Goal: Transaction & Acquisition: Register for event/course

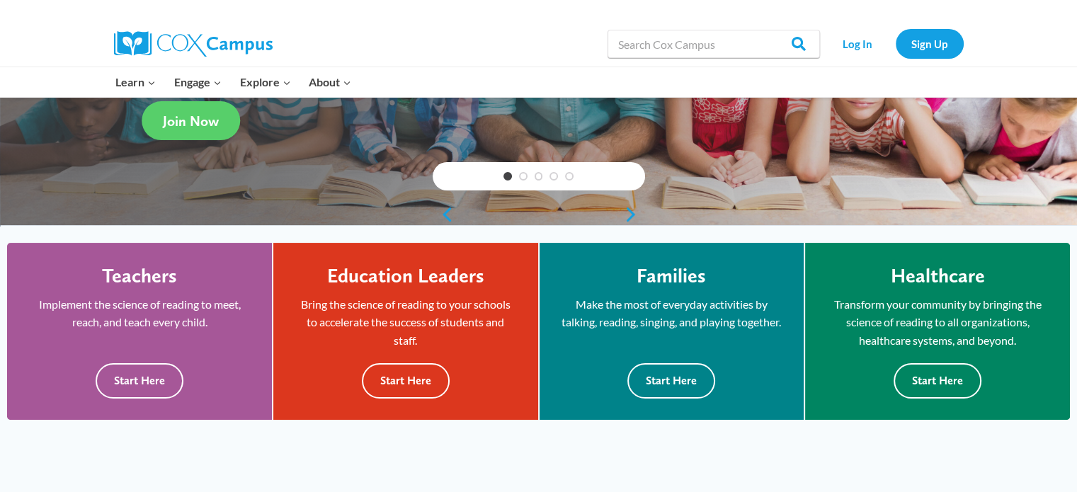
scroll to position [266, 0]
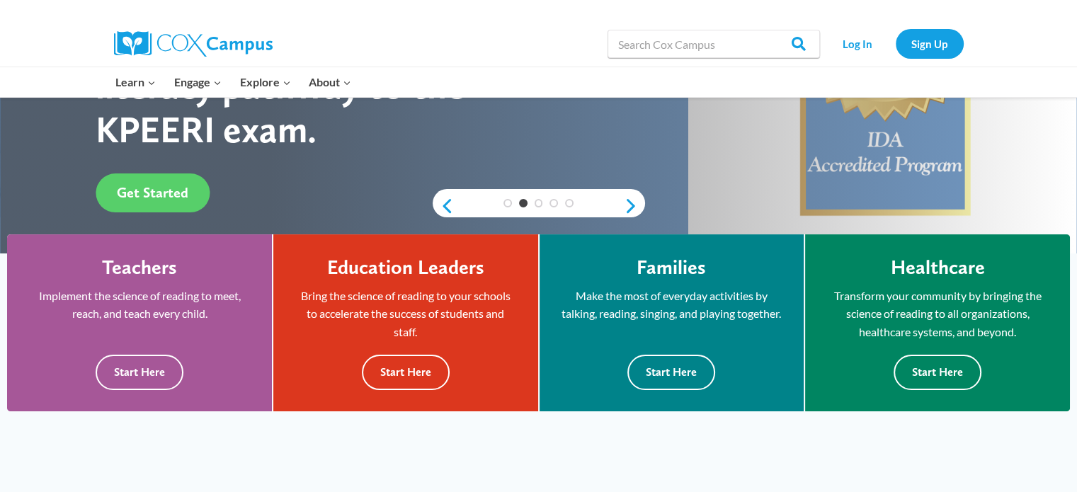
drag, startPoint x: 1081, startPoint y: 49, endPoint x: 1087, endPoint y: 81, distance: 33.1
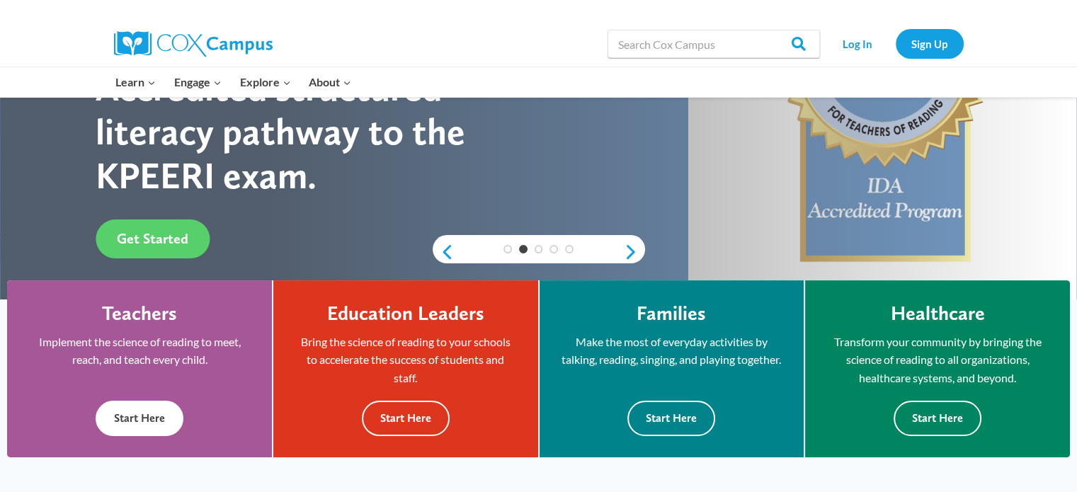
click at [147, 418] on button "Start Here" at bounding box center [140, 418] width 88 height 35
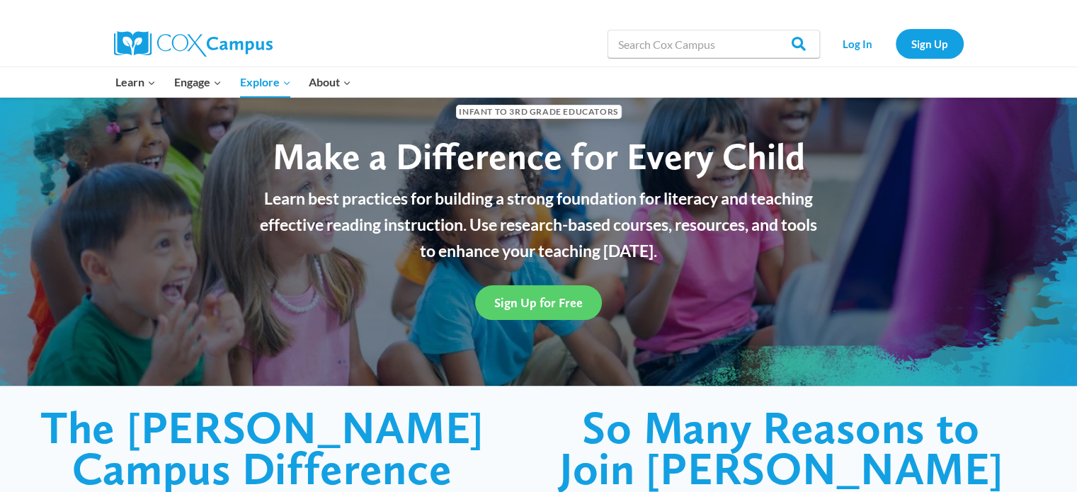
scroll to position [7, 0]
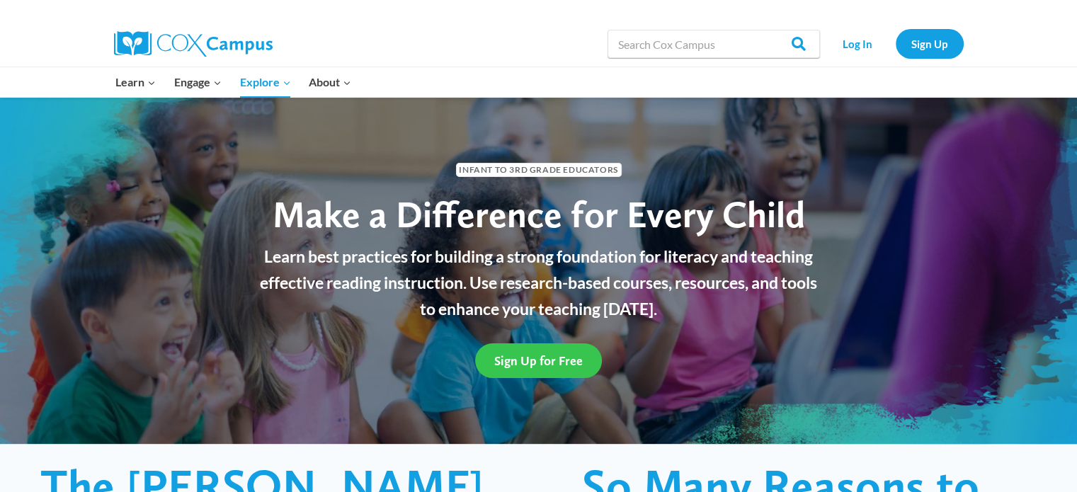
click at [544, 355] on span "Sign Up for Free" at bounding box center [538, 360] width 89 height 15
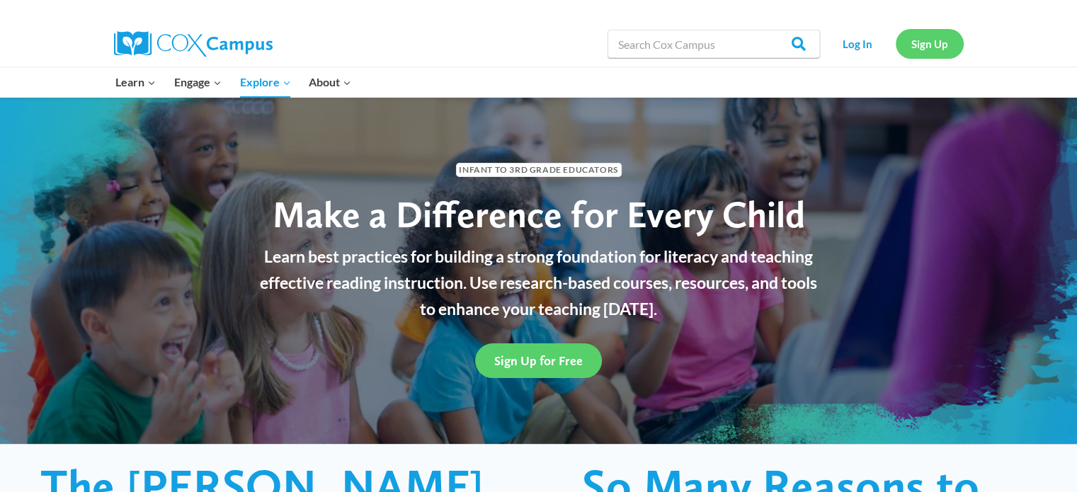
click at [938, 45] on link "Sign Up" at bounding box center [930, 43] width 68 height 29
click at [1010, 40] on div "Search in [URL][DOMAIN_NAME] Search Search Log In Sign Up" at bounding box center [538, 44] width 1077 height 46
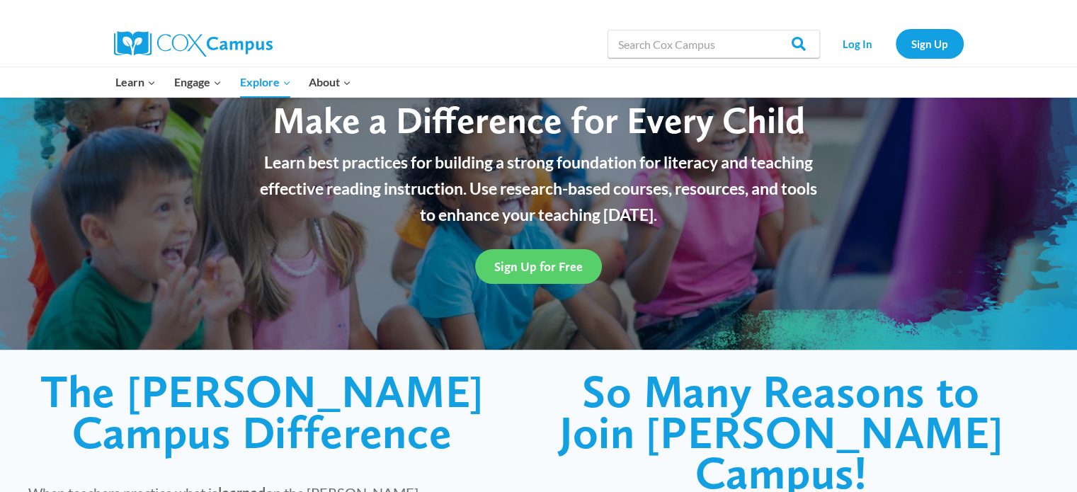
scroll to position [0, 0]
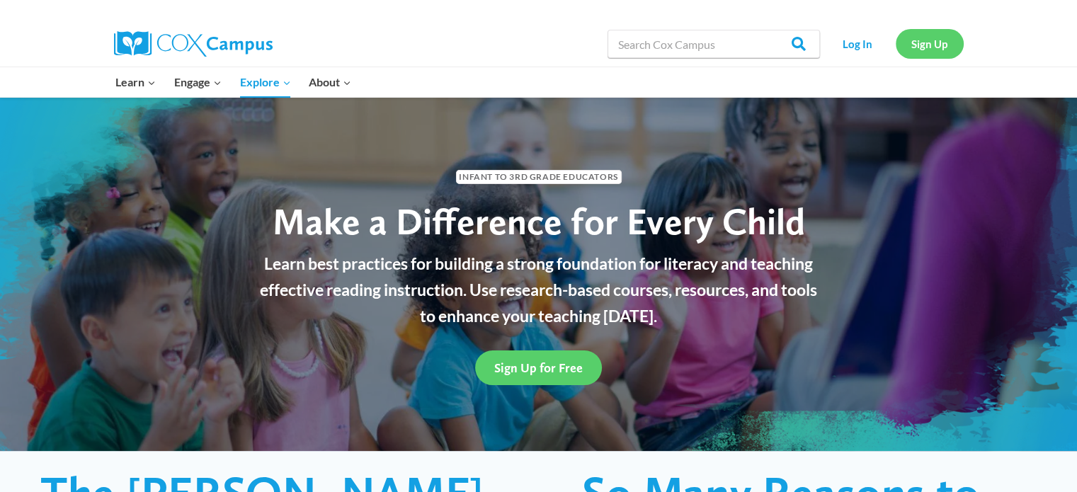
click at [931, 49] on link "Sign Up" at bounding box center [930, 43] width 68 height 29
